Goal: Register for event/course

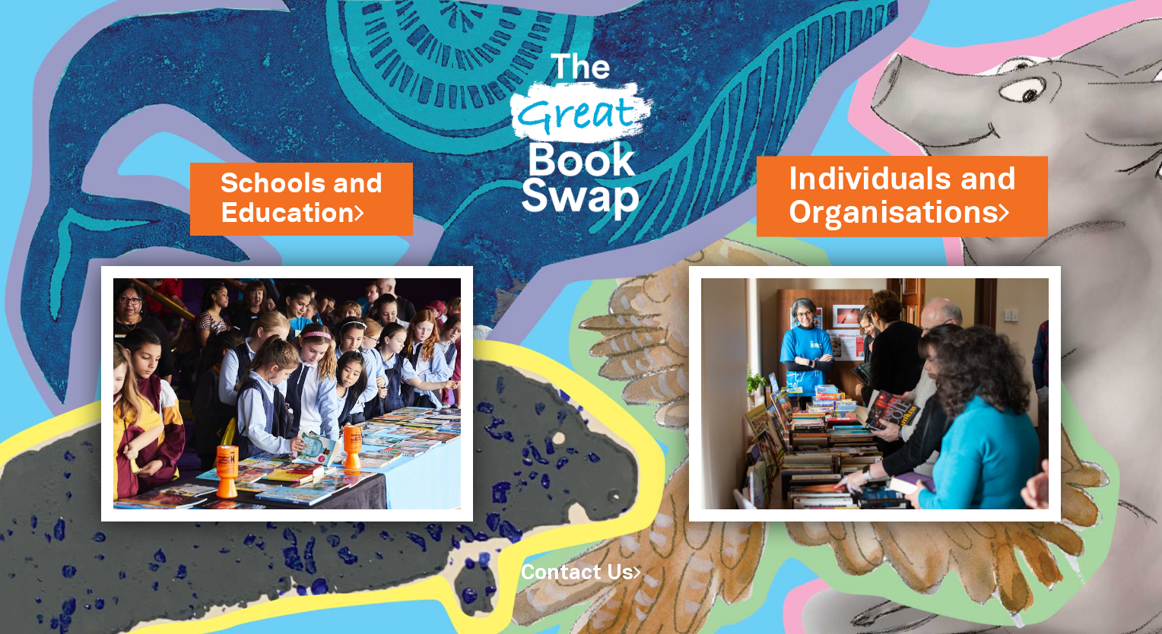
click at [882, 233] on link "Individuals and Organisations" at bounding box center [901, 196] width 227 height 77
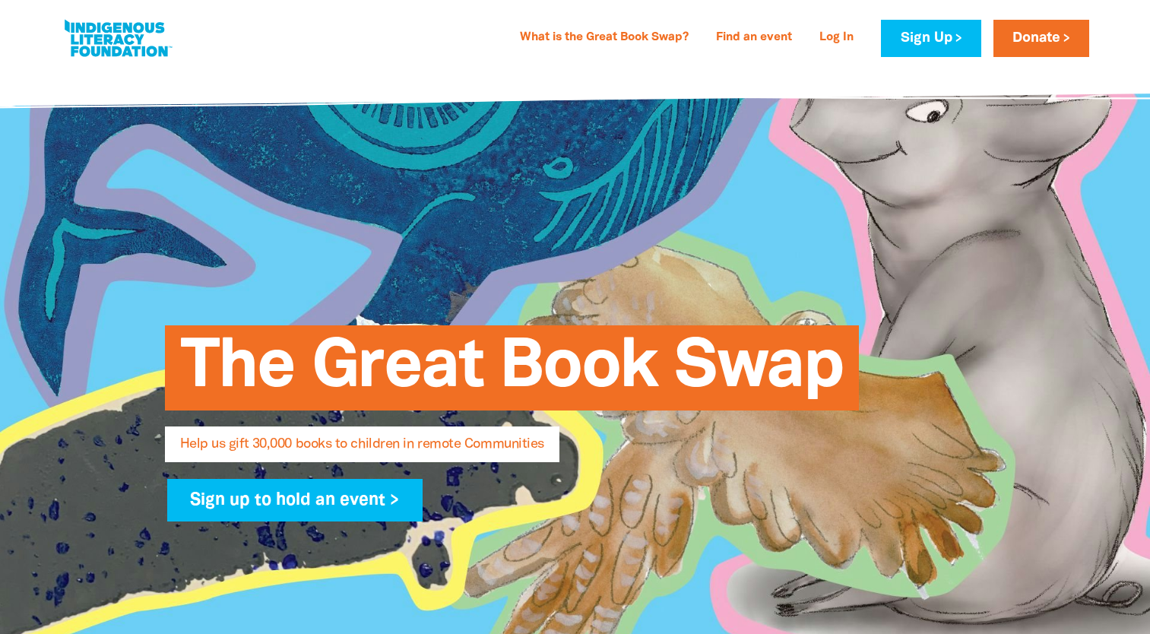
select select "AU"
click at [608, 32] on link "What is the Great Book Swap?" at bounding box center [604, 38] width 187 height 24
select select "AU"
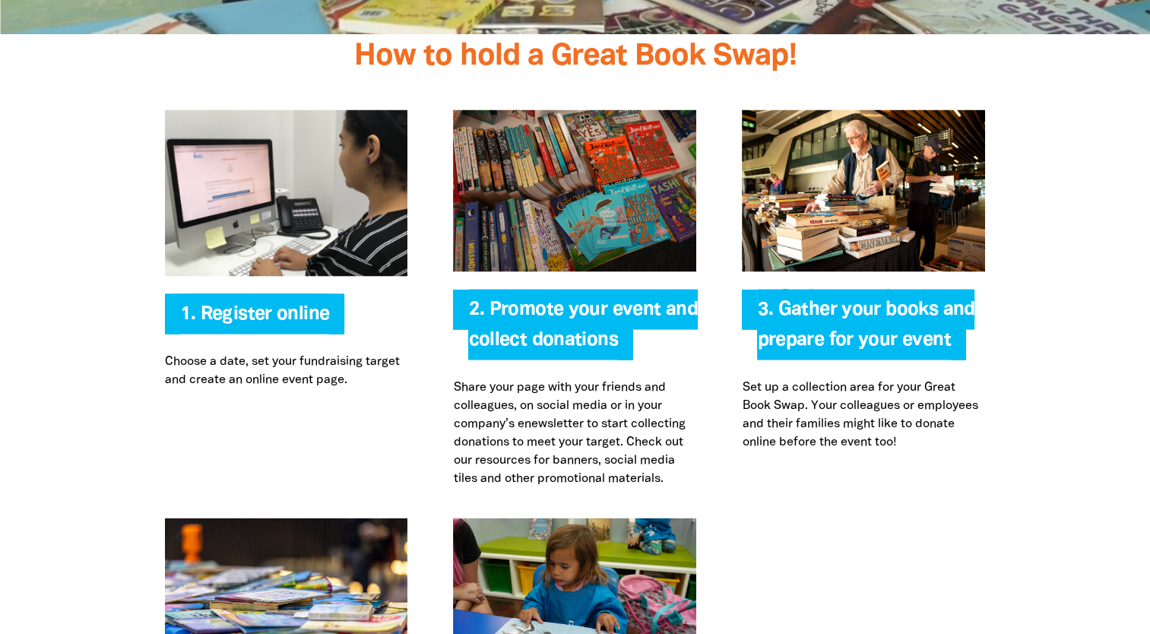
scroll to position [3020, 0]
